Goal: Task Accomplishment & Management: Complete application form

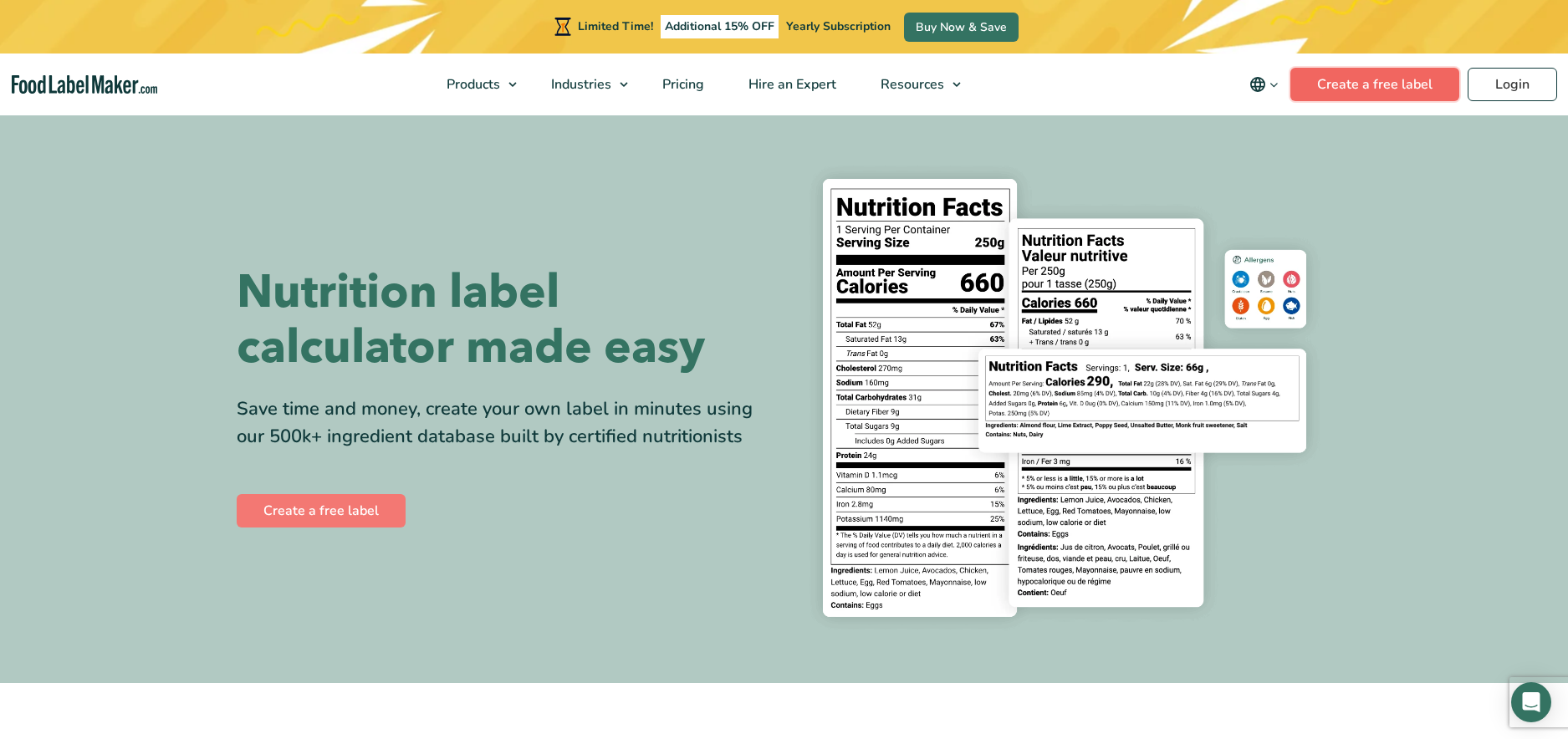
click at [1361, 86] on link "Create a free label" at bounding box center [1374, 84] width 169 height 33
